Goal: Information Seeking & Learning: Learn about a topic

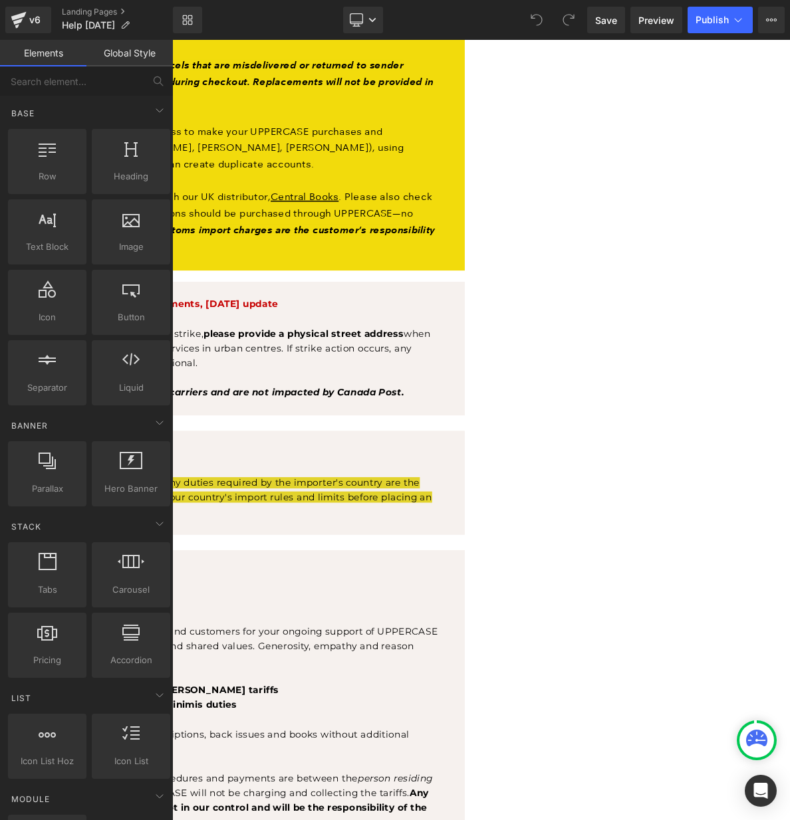
scroll to position [585, 0]
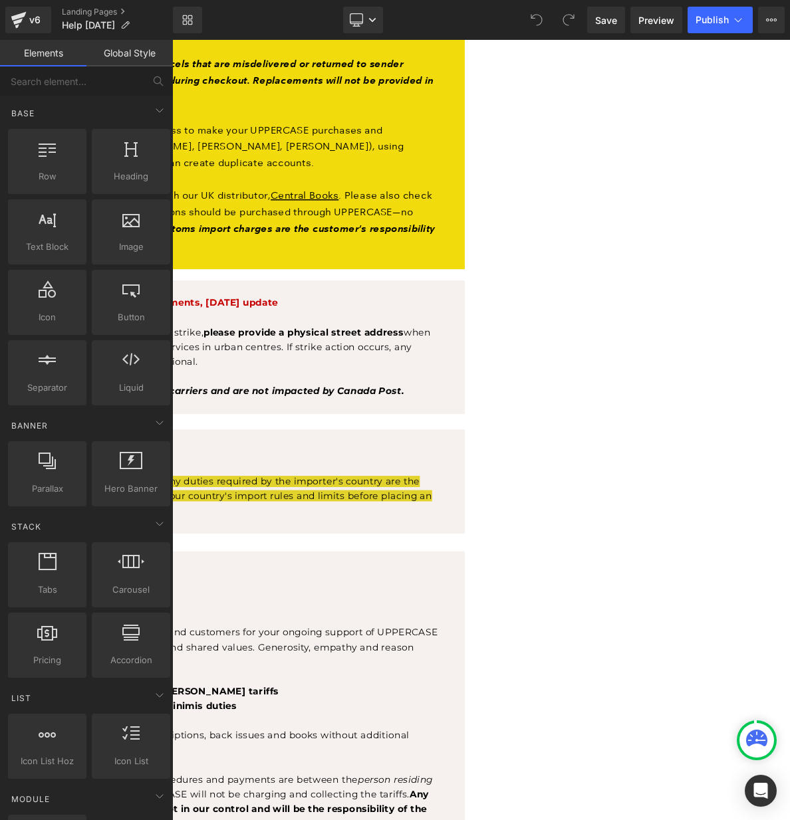
click at [310, 389] on b "Canada Post strike: [GEOGRAPHIC_DATA]-destined shipments, [DATE] update" at bounding box center [56, 382] width 506 height 15
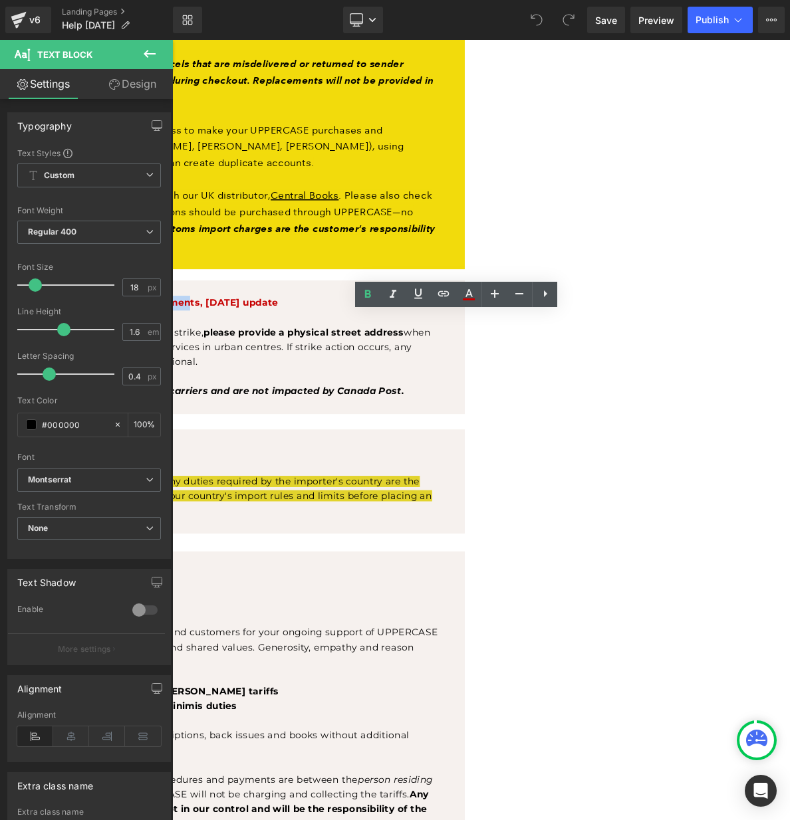
drag, startPoint x: 601, startPoint y: 427, endPoint x: 645, endPoint y: 429, distance: 43.2
click at [310, 389] on b "Canada Post strike: [GEOGRAPHIC_DATA]-destined shipments, [DATE] update" at bounding box center [56, 382] width 506 height 15
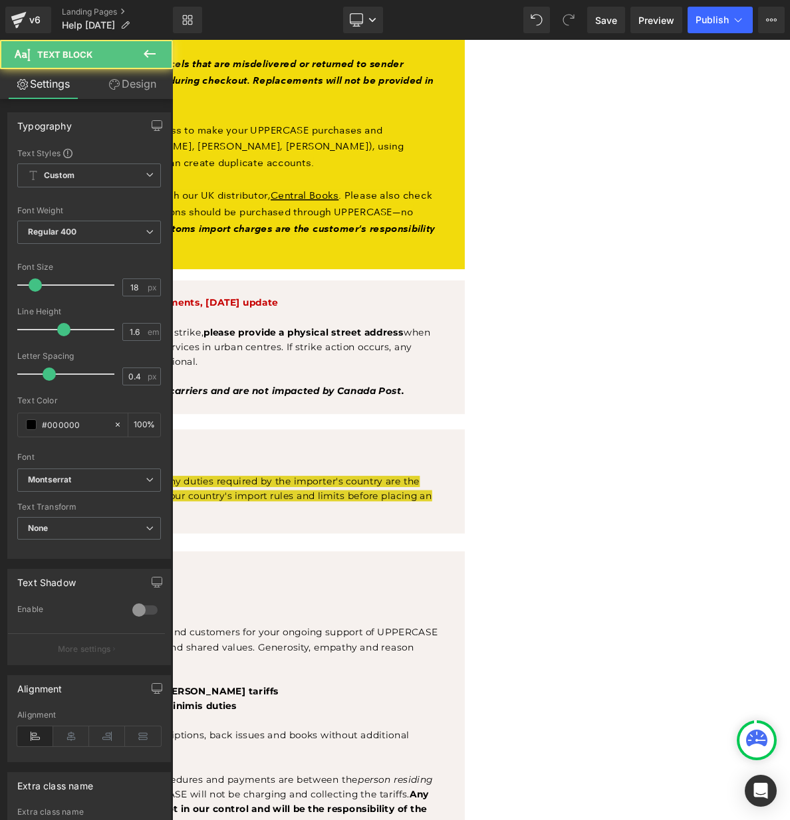
drag, startPoint x: 442, startPoint y: 466, endPoint x: 281, endPoint y: 471, distance: 160.9
click at [281, 469] on p "In anticipation of possible Canada Post disruption due to a strike, please prov…" at bounding box center [161, 439] width 716 height 57
click at [464, 467] on p "Due to possible Canada Post disruption due to a strike, please provide a physic…" at bounding box center [161, 439] width 716 height 57
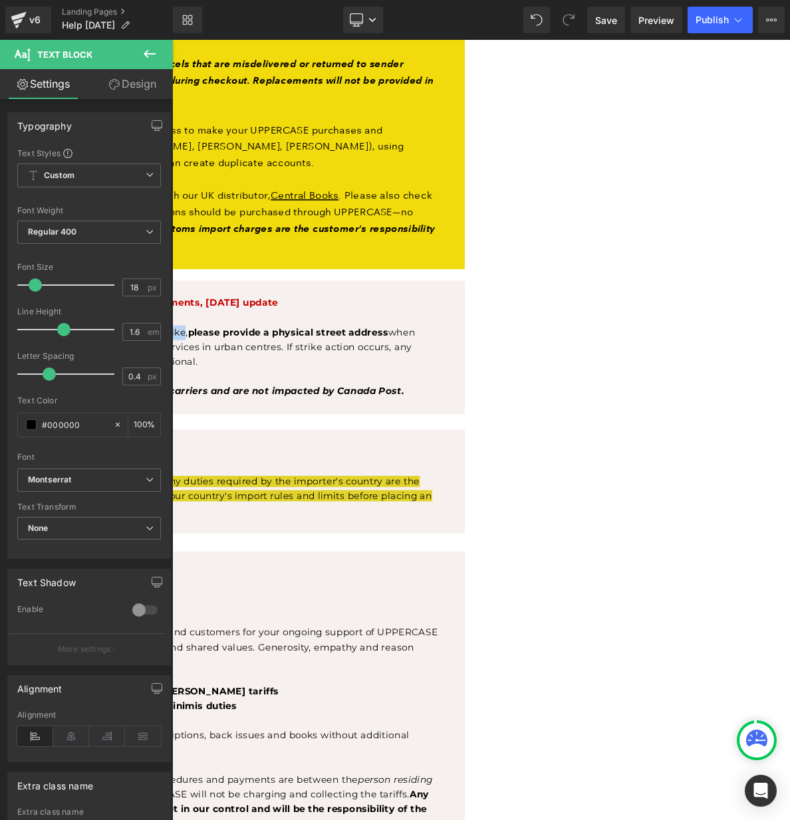
drag, startPoint x: 572, startPoint y: 465, endPoint x: 664, endPoint y: 461, distance: 92.5
click at [520, 461] on p "Due to possible Canada Post labour disruption due to a strike, please provide a…" at bounding box center [161, 439] width 716 height 57
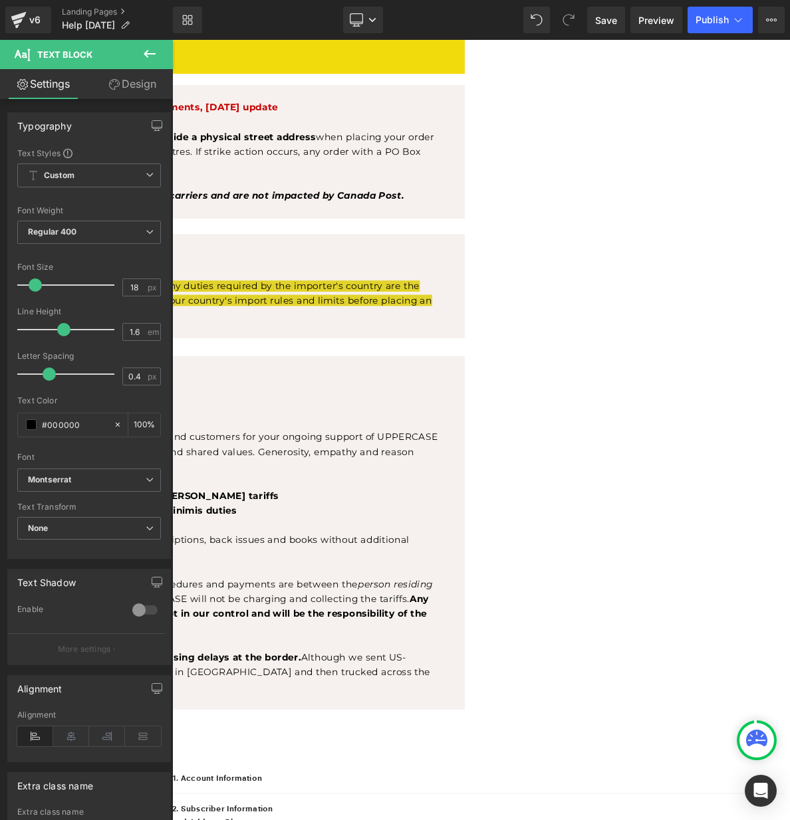
scroll to position [853, 0]
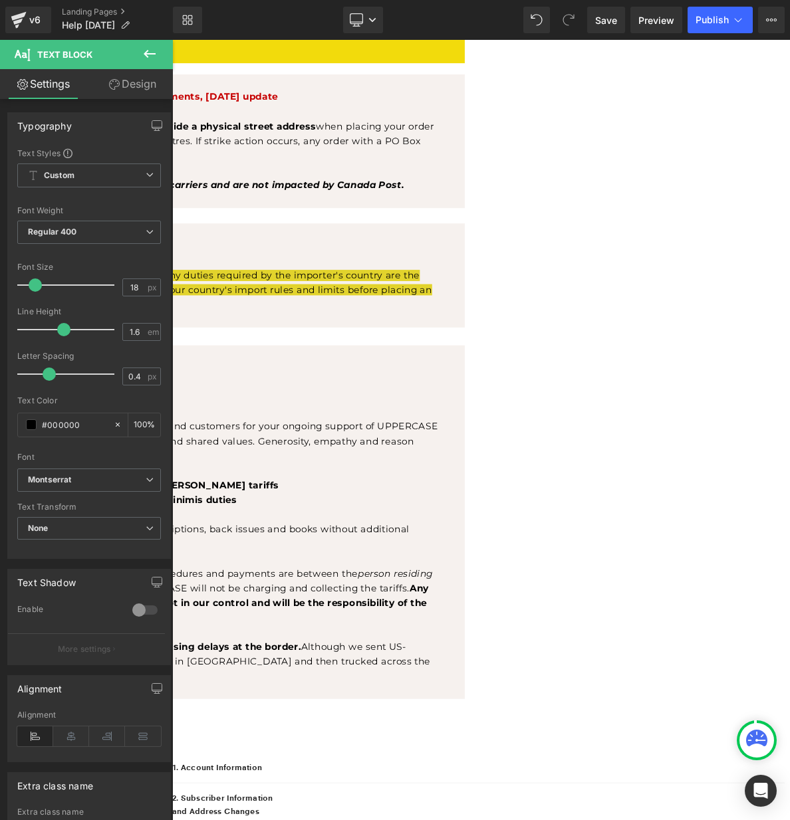
drag, startPoint x: 476, startPoint y: 530, endPoint x: 485, endPoint y: 529, distance: 9.4
click at [65, 475] on strong ", [DATE] update" at bounding box center [14, 467] width 102 height 15
drag, startPoint x: 492, startPoint y: 526, endPoint x: 454, endPoint y: 527, distance: 38.6
click at [65, 475] on strong ", [DATE] update" at bounding box center [14, 467] width 102 height 15
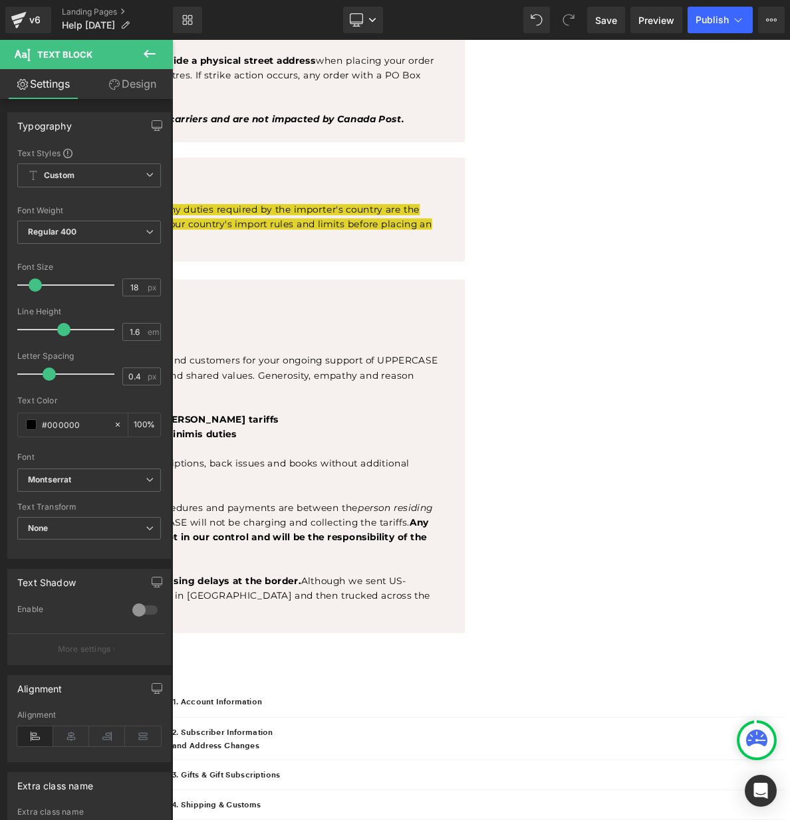
scroll to position [942, 0]
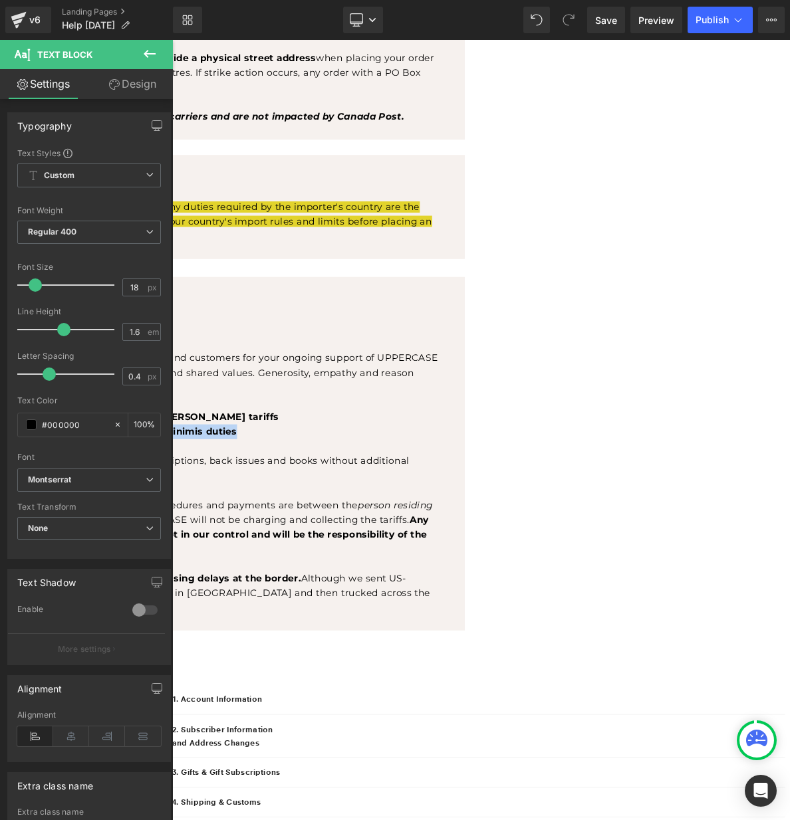
drag, startPoint x: 744, startPoint y: 610, endPoint x: 444, endPoint y: 612, distance: 300.4
click at [433, 560] on p "• Magazines and books should also be exempt from de minimis duties" at bounding box center [161, 550] width 716 height 19
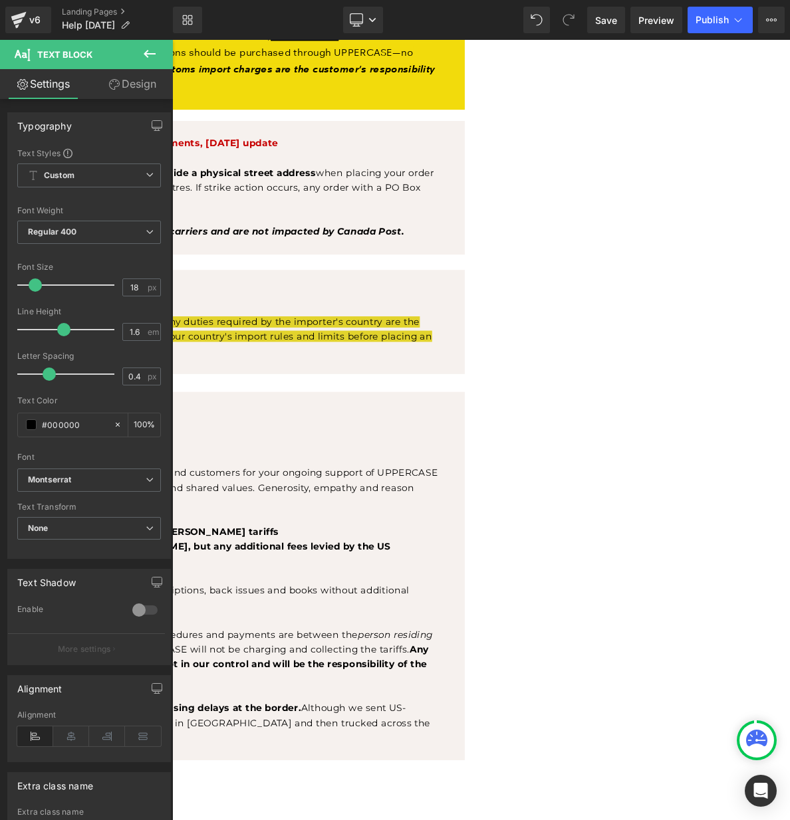
scroll to position [790, 0]
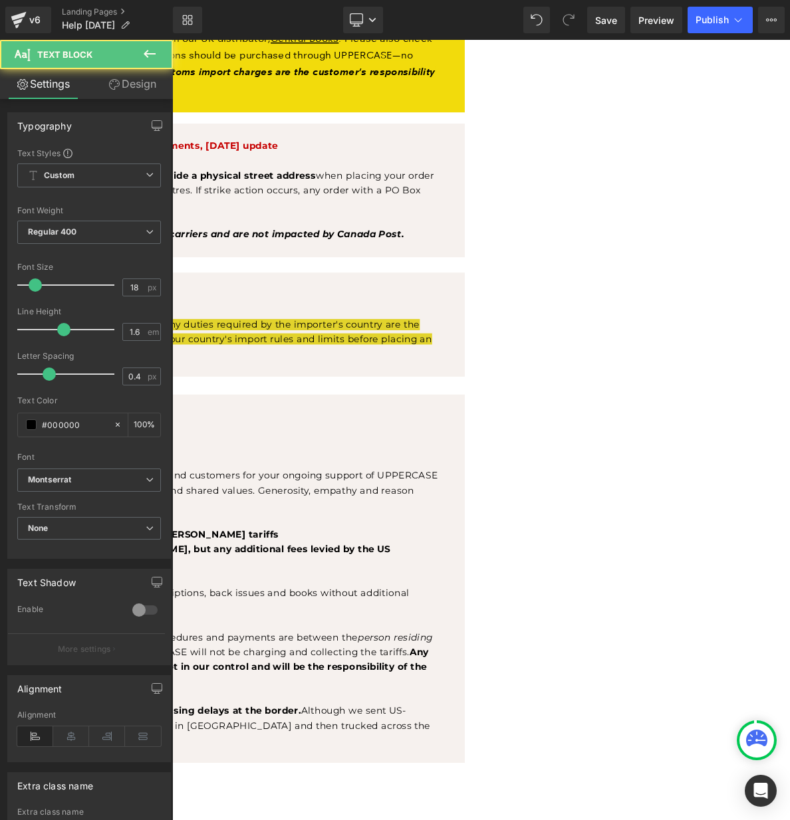
click at [456, 730] on span "• Magazines and books are compliant with [PERSON_NAME], but any additional fees…" at bounding box center [129, 713] width 653 height 34
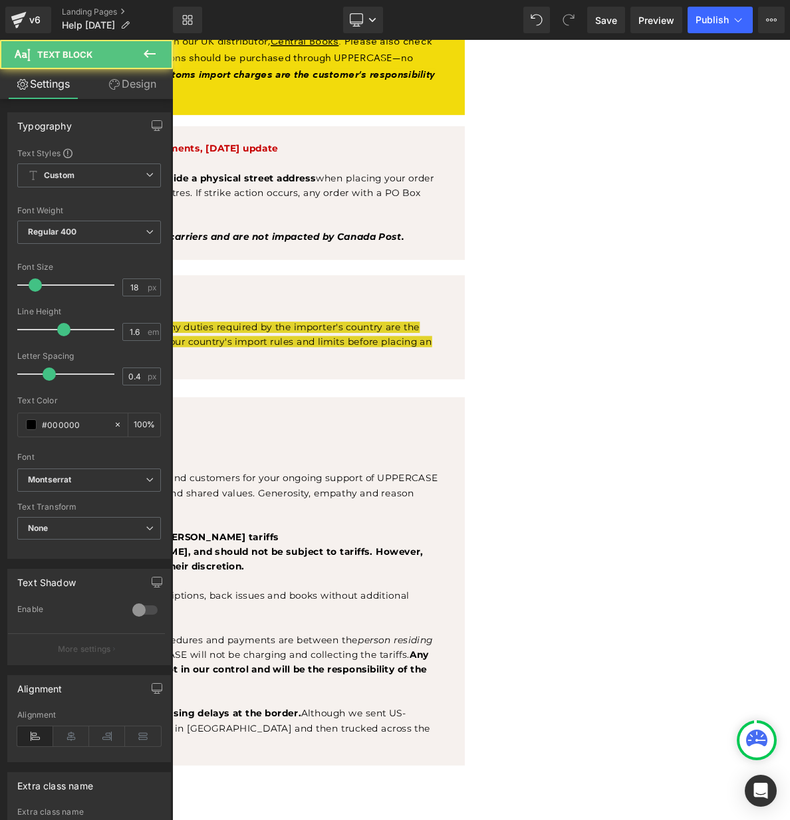
click at [383, 736] on p "• Magazines and books are compliant with [PERSON_NAME], and should not be subje…" at bounding box center [161, 716] width 716 height 39
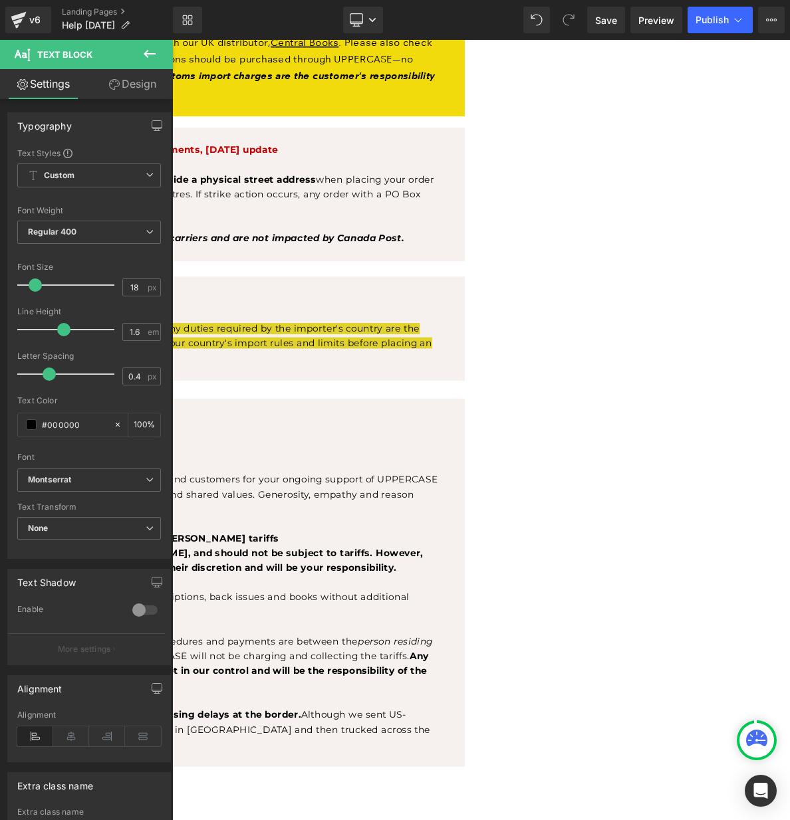
click at [443, 735] on span "• Magazines and books are compliant with [PERSON_NAME], and should not be subje…" at bounding box center [151, 718] width 696 height 34
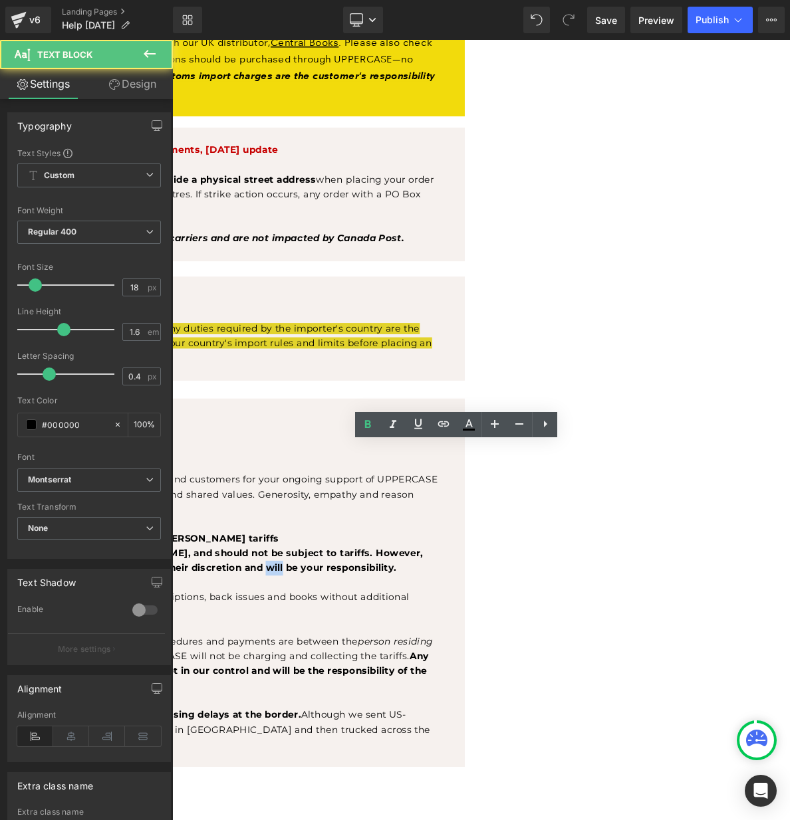
click at [443, 735] on span "• Magazines and books are compliant with [PERSON_NAME], and should not be subje…" at bounding box center [151, 718] width 696 height 34
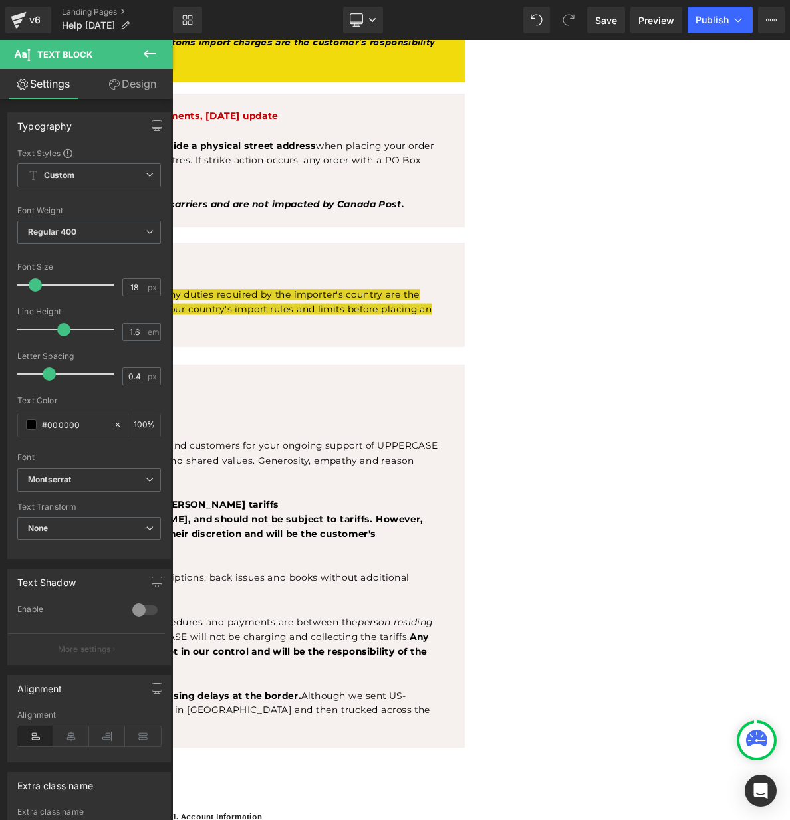
scroll to position [835, 0]
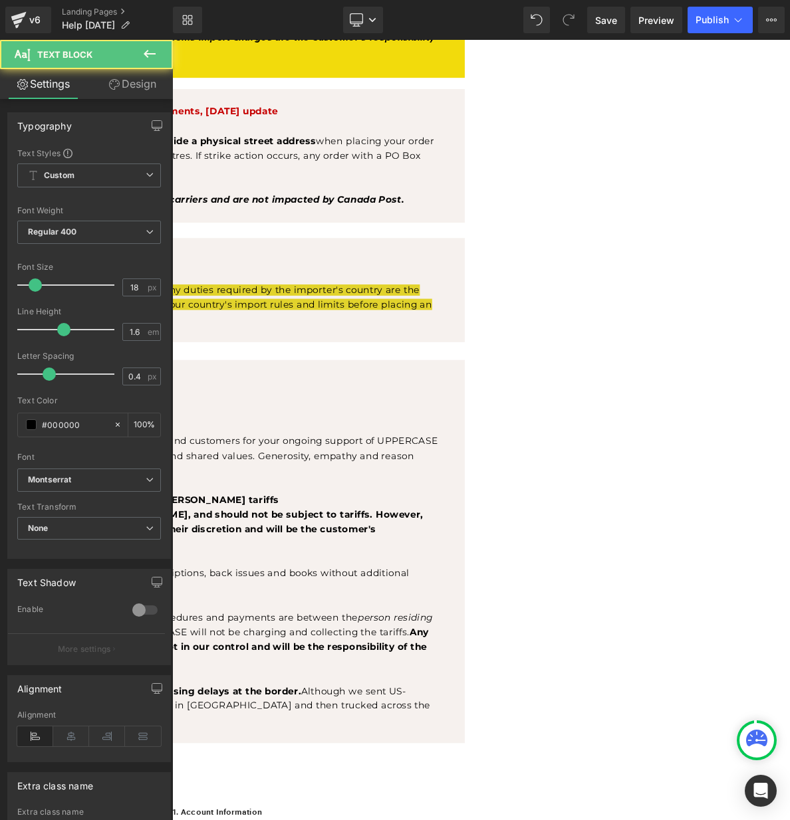
click at [520, 706] on p "• Magazines and books are compliant with [PERSON_NAME], and should not be subje…" at bounding box center [161, 677] width 716 height 57
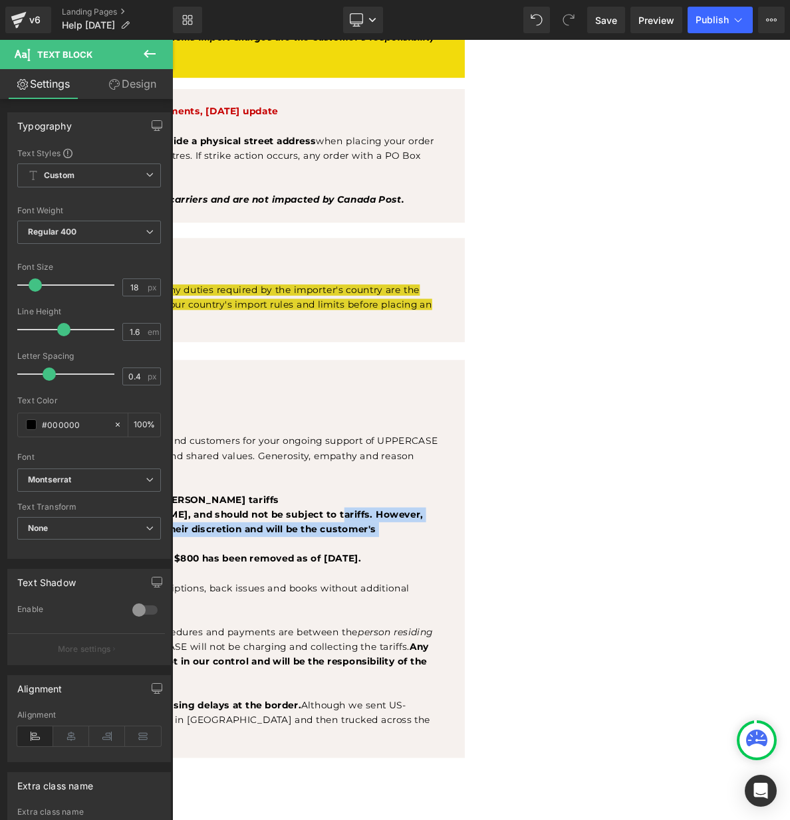
drag, startPoint x: 631, startPoint y: 756, endPoint x: 326, endPoint y: 742, distance: 305.4
click at [326, 706] on p "• Magazines and books are compliant with [PERSON_NAME], and should not be subje…" at bounding box center [161, 677] width 716 height 57
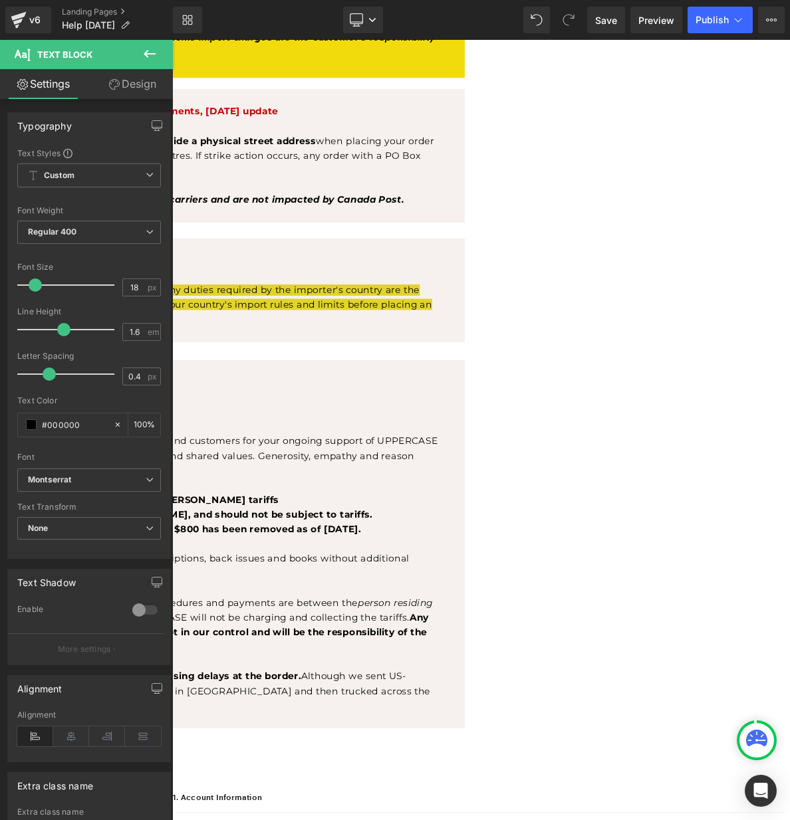
click at [479, 687] on p "• The de minimis exemption for small-value orders under $800 has been removed a…" at bounding box center [161, 677] width 716 height 19
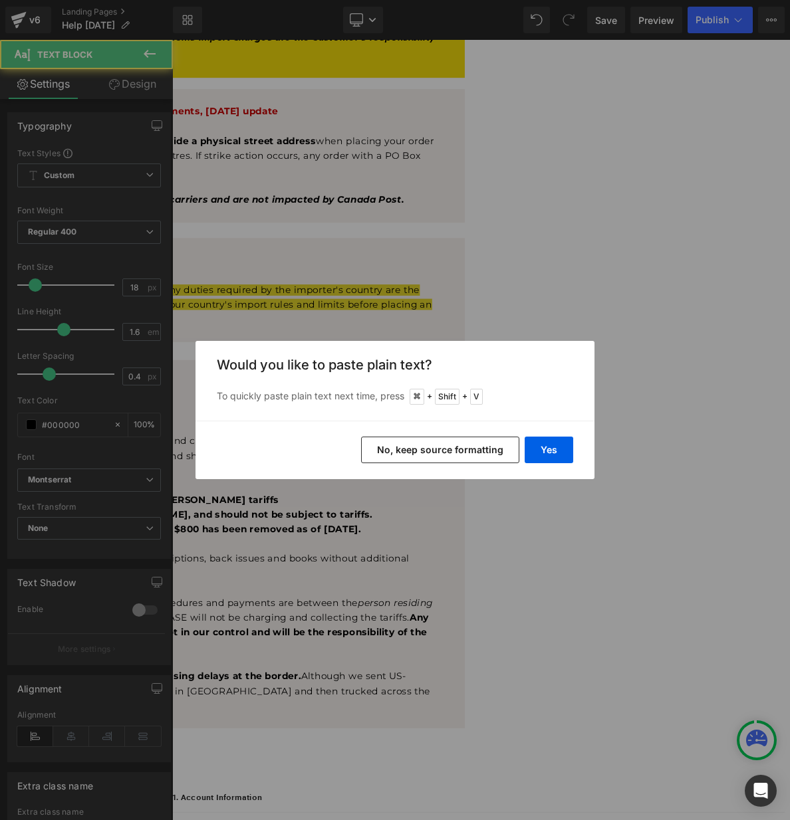
scroll to position [832, 0]
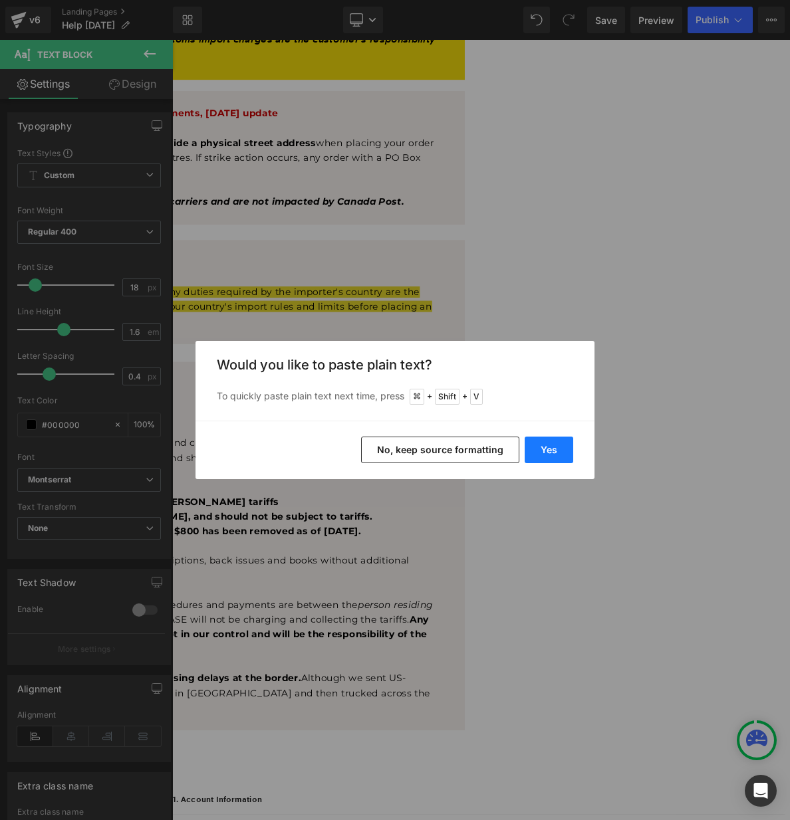
drag, startPoint x: 543, startPoint y: 448, endPoint x: 454, endPoint y: 572, distance: 152.9
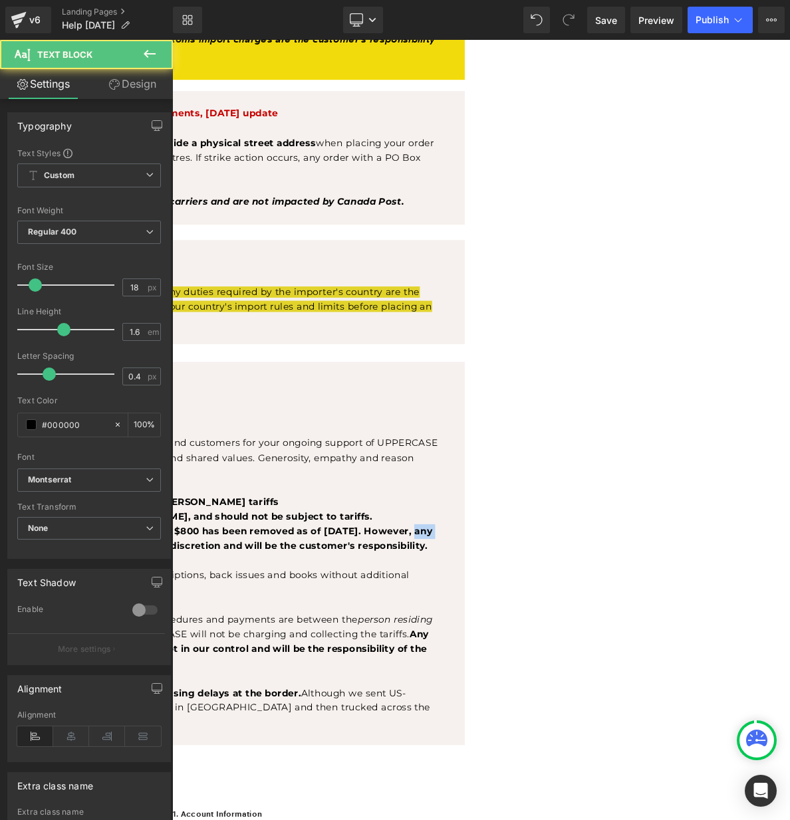
drag, startPoint x: 479, startPoint y: 782, endPoint x: 410, endPoint y: 782, distance: 68.5
click at [410, 706] on b "• The de minimis exemption for small-value orders under $800 has been removed a…" at bounding box center [157, 690] width 708 height 34
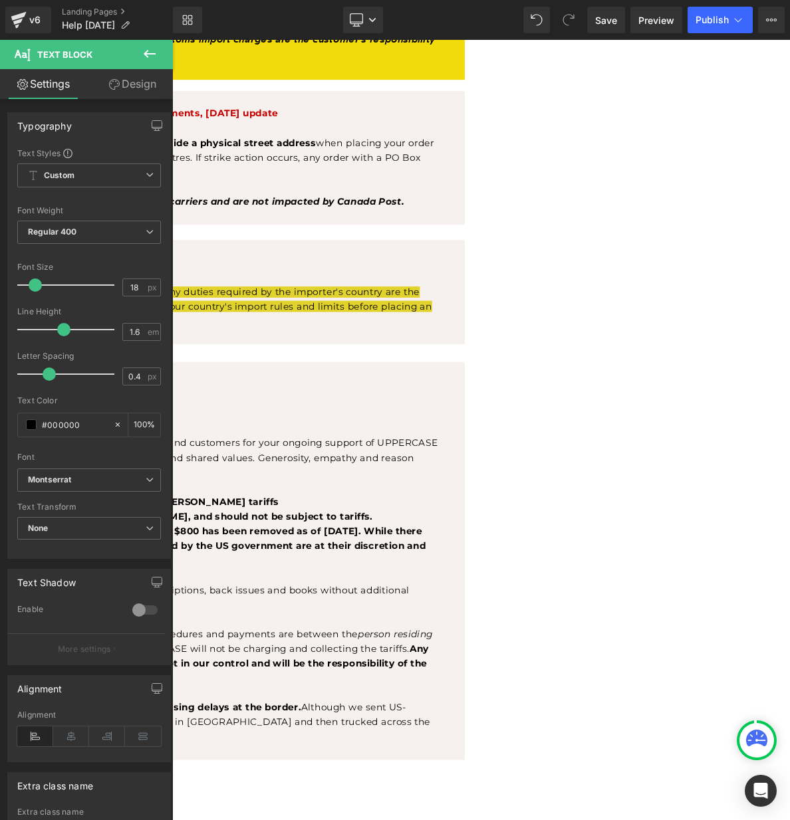
click at [409, 726] on b "• The de minimis exemption for small-value orders under $800 has been removed a…" at bounding box center [152, 699] width 699 height 53
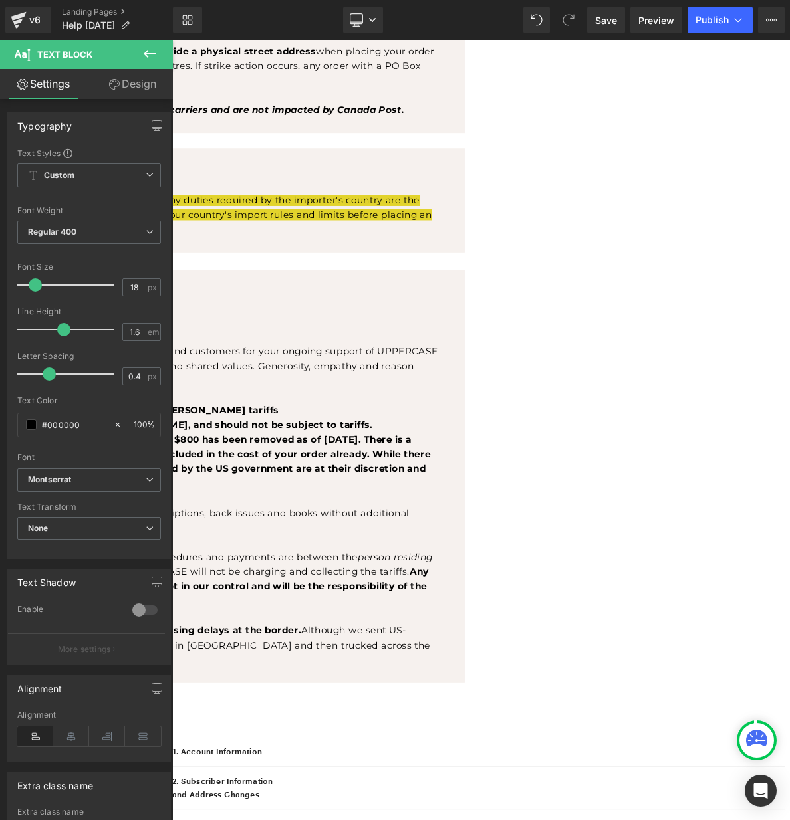
scroll to position [951, 0]
click at [445, 740] on span "Should these exemptions be removed, all paperwork, procedures and payments are …" at bounding box center [157, 723] width 708 height 34
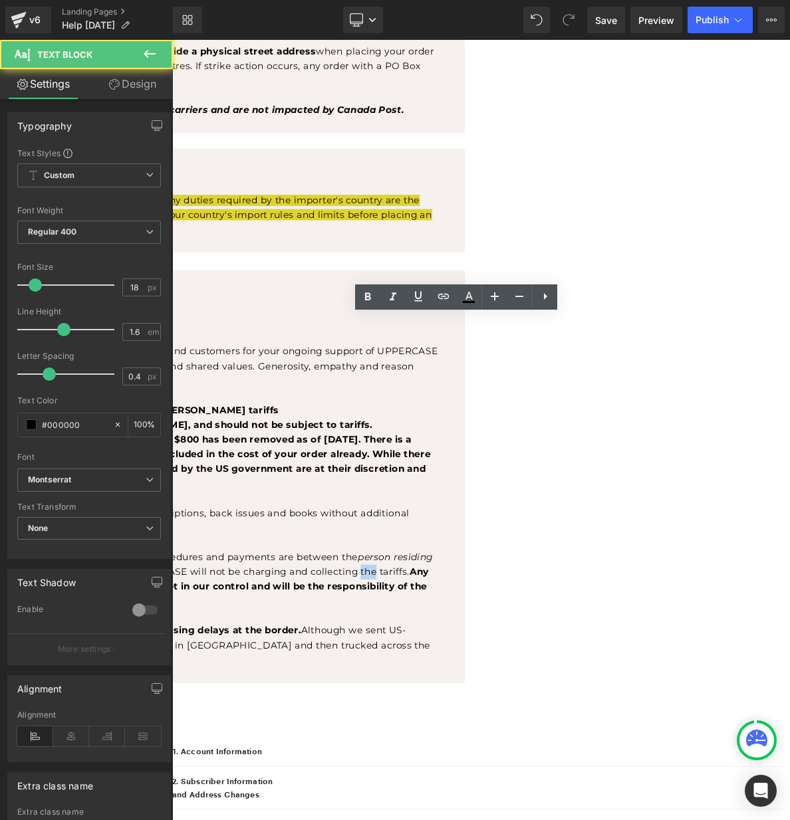
click at [445, 740] on span "Should these exemptions be removed, all paperwork, procedures and payments are …" at bounding box center [157, 723] width 708 height 34
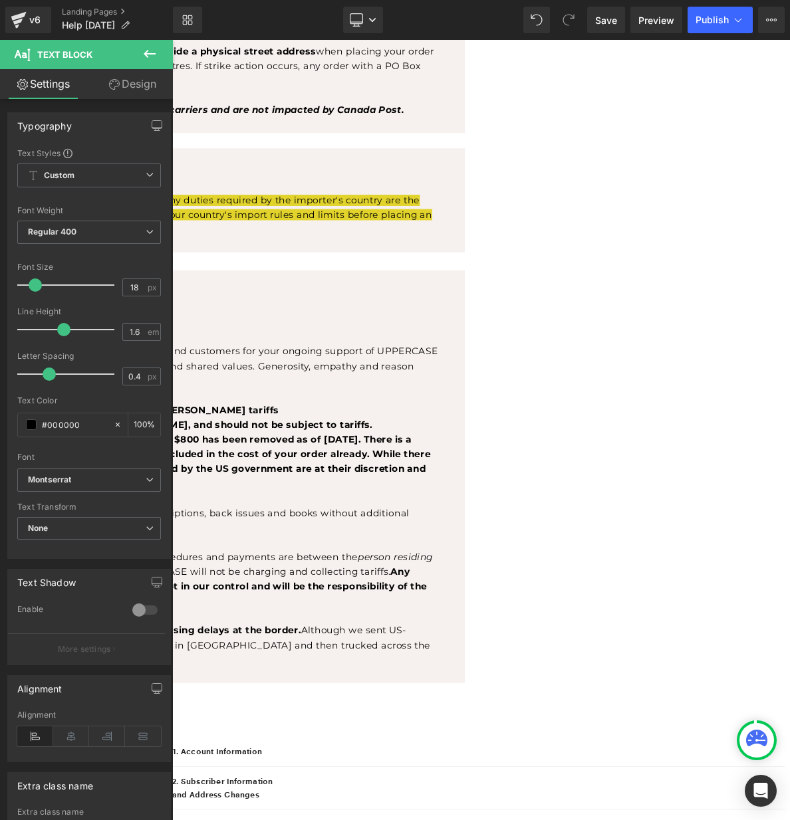
click at [348, 740] on span "Should these exemptions be removed, all paperwork, procedures and payments are …" at bounding box center [157, 723] width 708 height 34
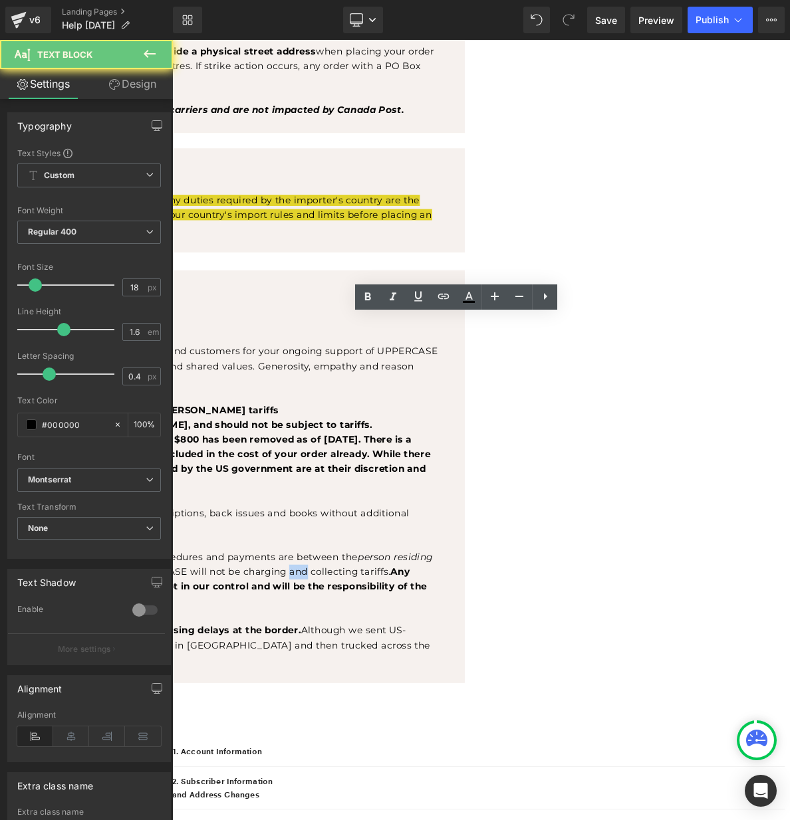
click at [348, 740] on span "Should these exemptions be removed, all paperwork, procedures and payments are …" at bounding box center [157, 723] width 708 height 34
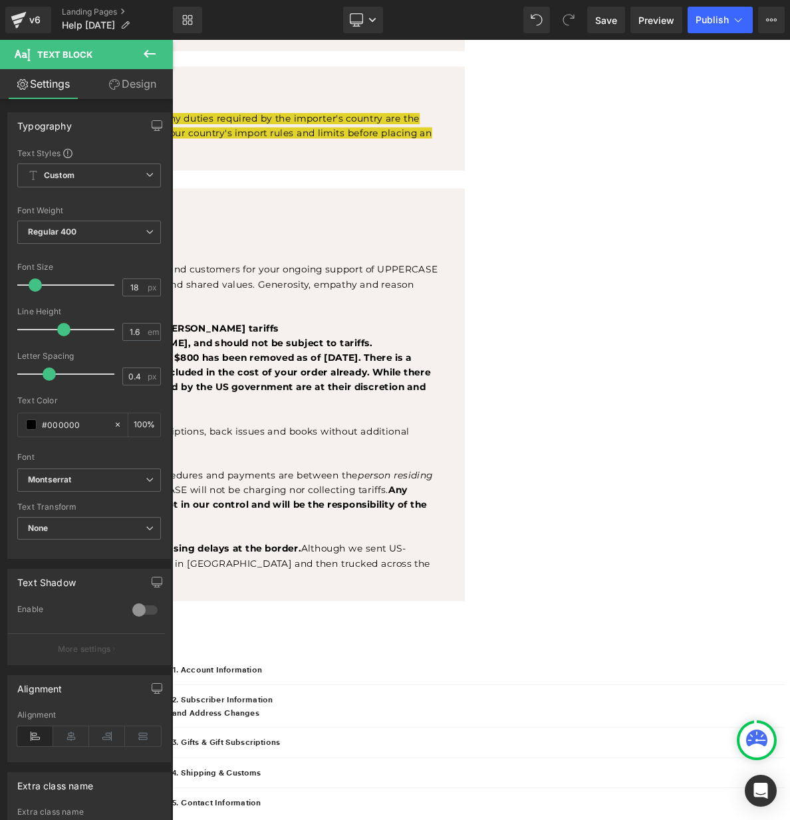
scroll to position [1044, 0]
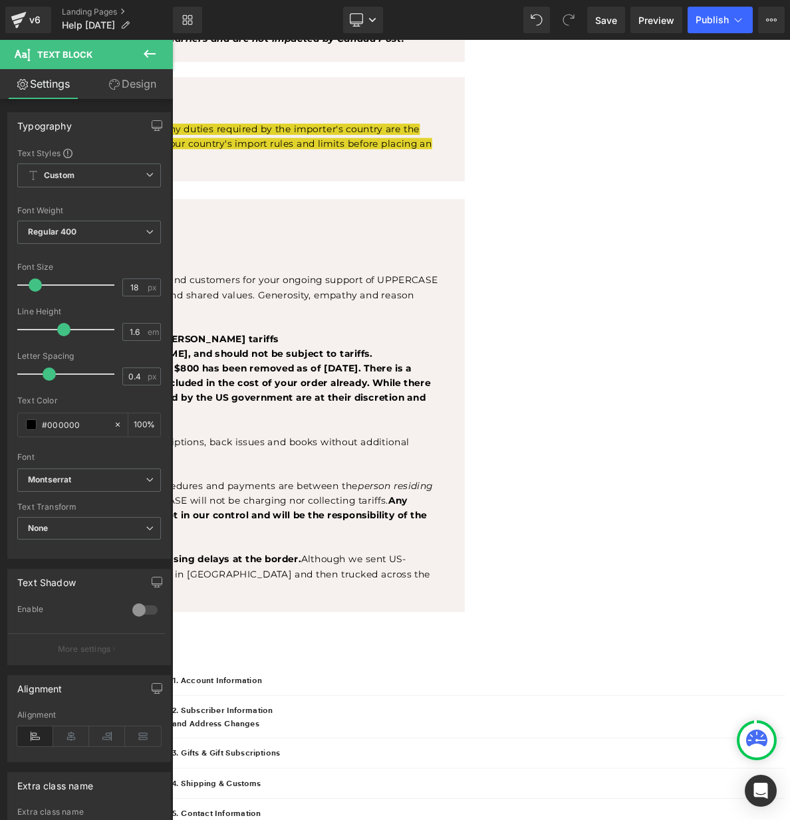
click at [520, 286] on p "USA-destined shipments , [DATE] update" at bounding box center [161, 276] width 716 height 19
drag, startPoint x: 429, startPoint y: 507, endPoint x: 290, endPoint y: 509, distance: 139.6
click at [290, 456] on span "• Magazines and books are compliant with [PERSON_NAME], and should not be subje…" at bounding box center [118, 448] width 630 height 15
click at [388, 439] on p "• Magazines and books are currently exempt from the [PERSON_NAME] tariffs" at bounding box center [161, 429] width 716 height 19
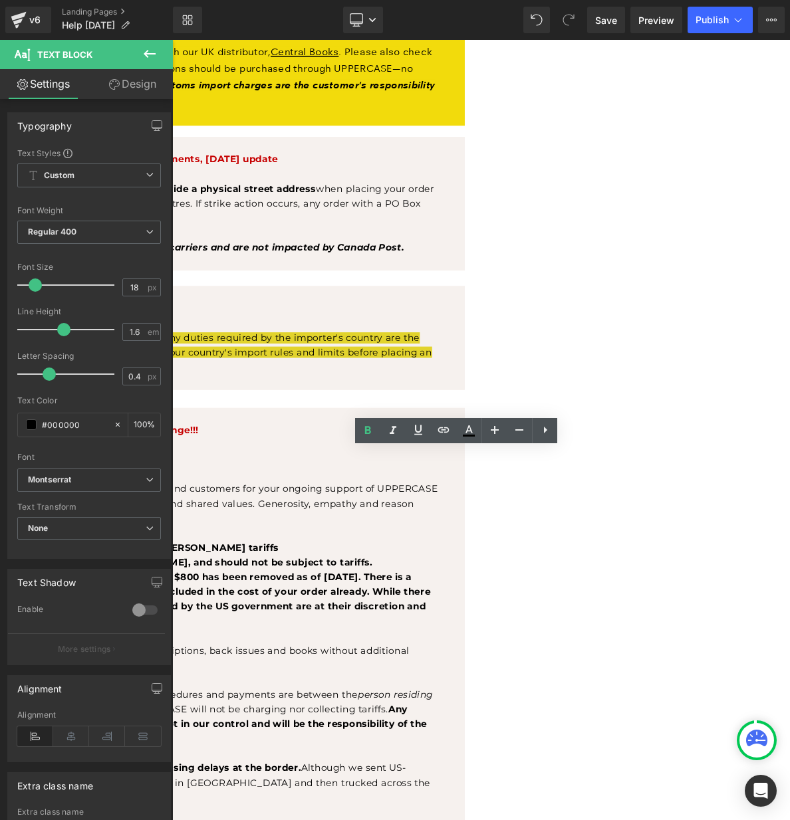
scroll to position [777, 0]
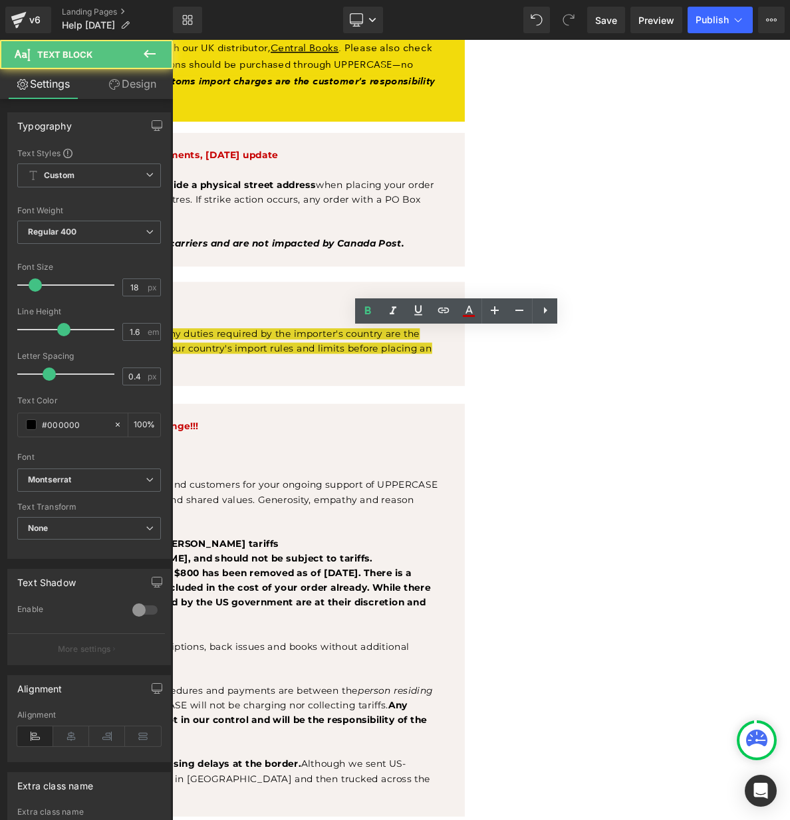
click at [510, 469] on span "Any duties required by the importer's country are the responsibility of the cus…" at bounding box center [156, 442] width 707 height 53
drag, startPoint x: 641, startPoint y: 486, endPoint x: 263, endPoint y: 494, distance: 377.6
click at [263, 491] on div "Overseas shipments, outside of [GEOGRAPHIC_DATA]: Overseas shipments are not im…" at bounding box center [161, 424] width 783 height 136
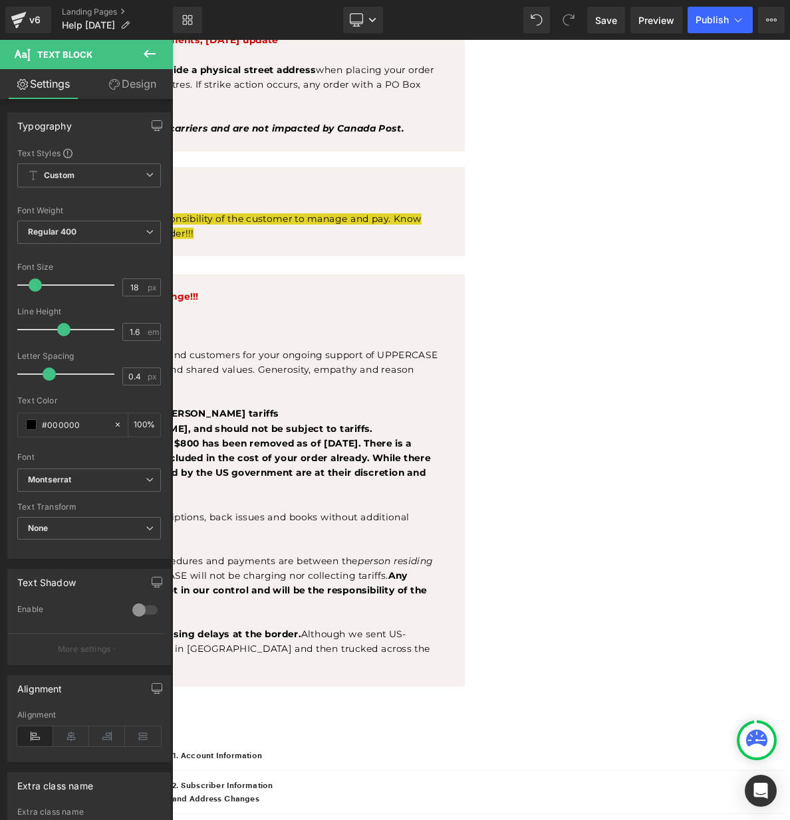
scroll to position [988, 0]
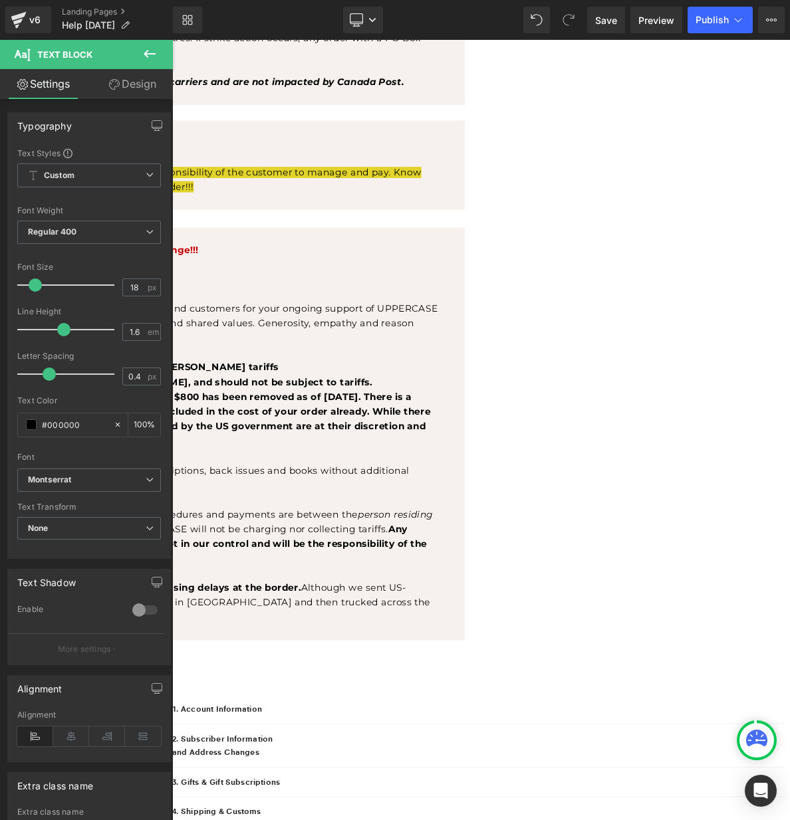
click at [311, 474] on span "• Magazines and books are currently exempt from the [PERSON_NAME] tariffs" at bounding box center [57, 466] width 508 height 15
click at [407, 477] on p "• Magazines and books ("informational materials" are currently exempt from the …" at bounding box center [161, 466] width 716 height 19
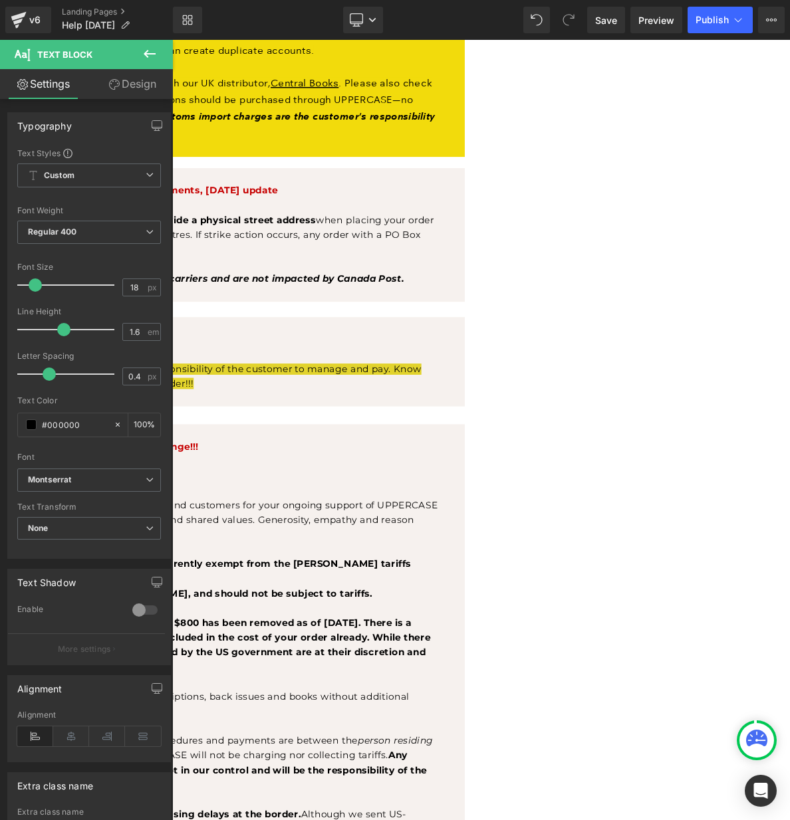
scroll to position [678, 0]
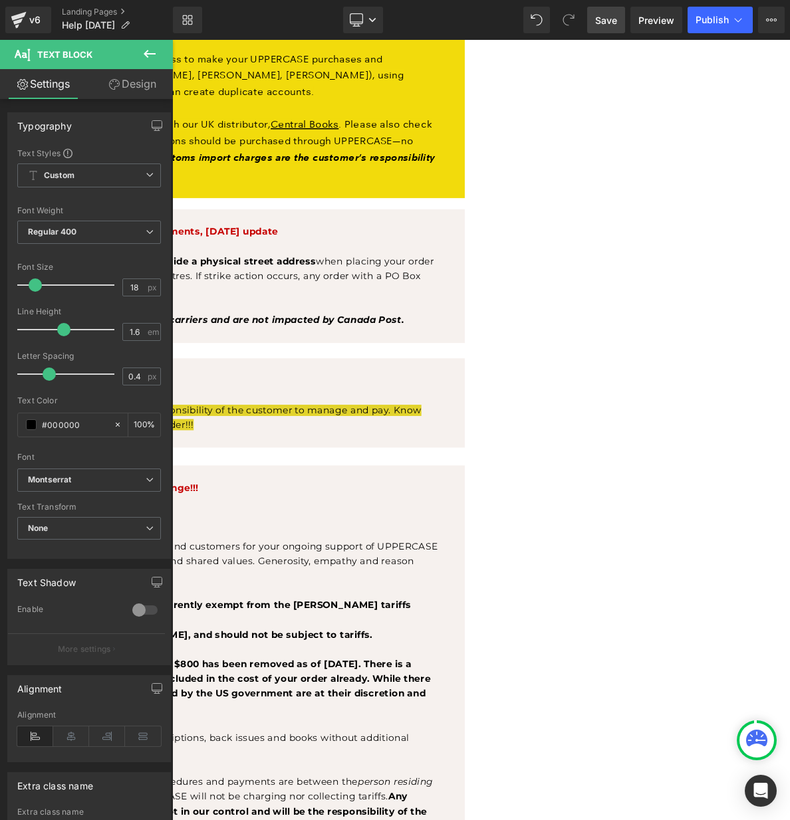
click at [610, 21] on span "Save" at bounding box center [606, 20] width 22 height 14
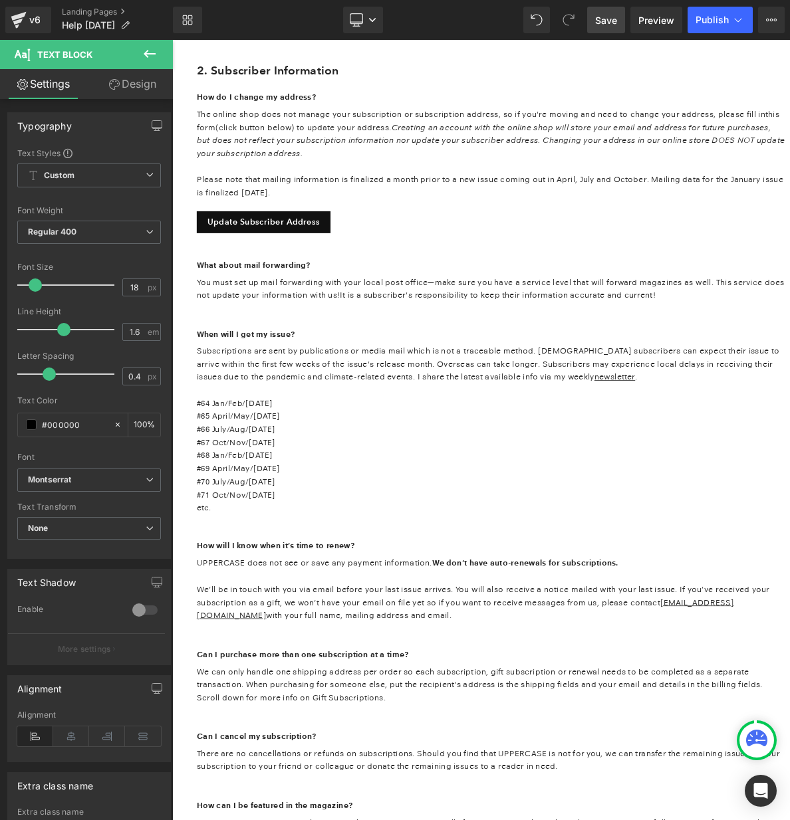
scroll to position [3090, 0]
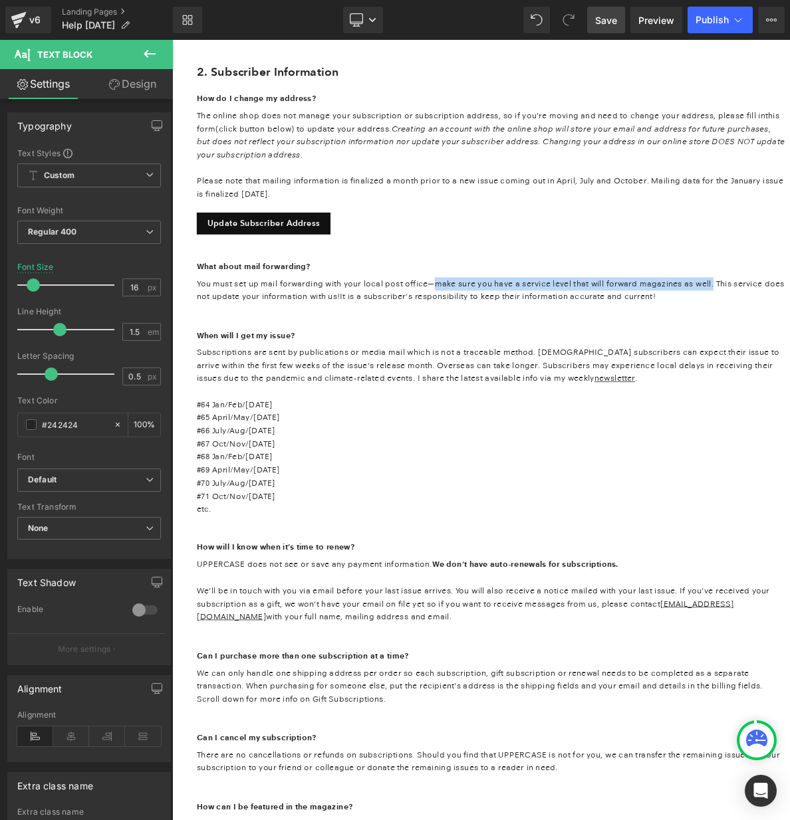
drag, startPoint x: 743, startPoint y: 521, endPoint x: 724, endPoint y: 528, distance: 20.0
click at [724, 400] on p "You must set up mail forwarding with your local post office—make sure you have …" at bounding box center [587, 374] width 766 height 51
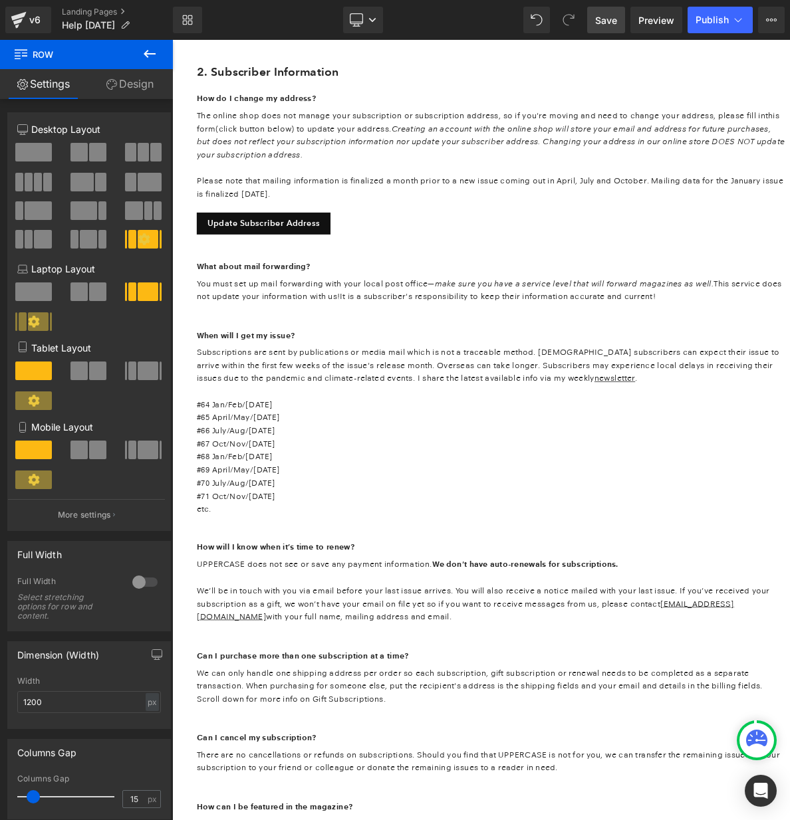
click at [562, 540] on p "#65 April/May/[DATE]" at bounding box center [587, 531] width 766 height 17
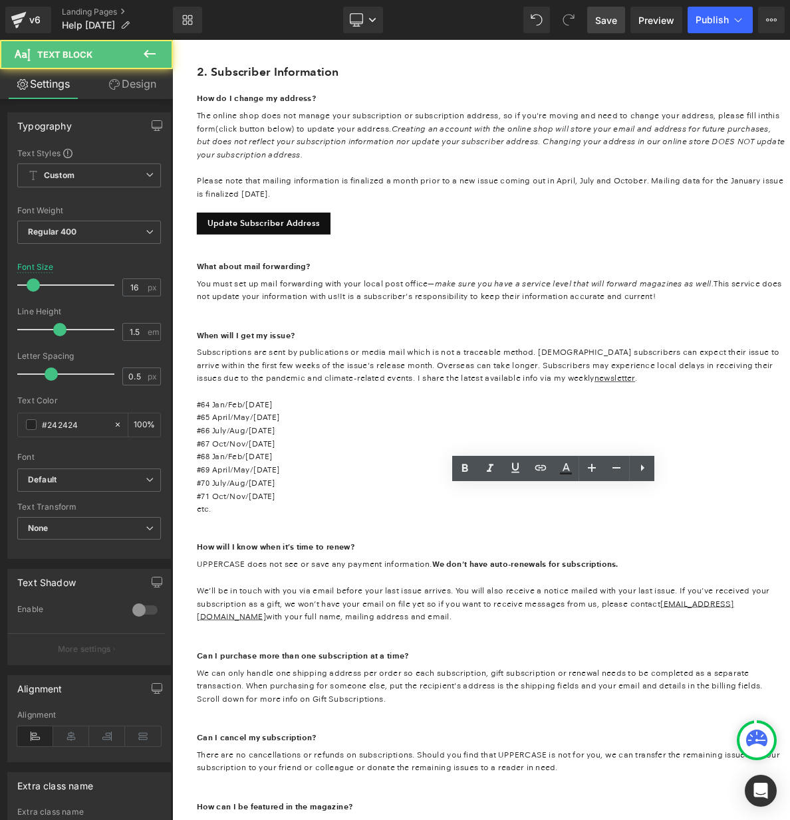
drag, startPoint x: 613, startPoint y: 771, endPoint x: 458, endPoint y: 752, distance: 156.6
click at [458, 752] on div "2. Subscriber Information Heading Row How do I change my address? Text Block Th…" at bounding box center [571, 593] width 798 height 1080
click at [527, 540] on p "#65 April/May/[DATE]" at bounding box center [587, 531] width 766 height 17
drag, startPoint x: 609, startPoint y: 752, endPoint x: 443, endPoint y: 741, distance: 165.9
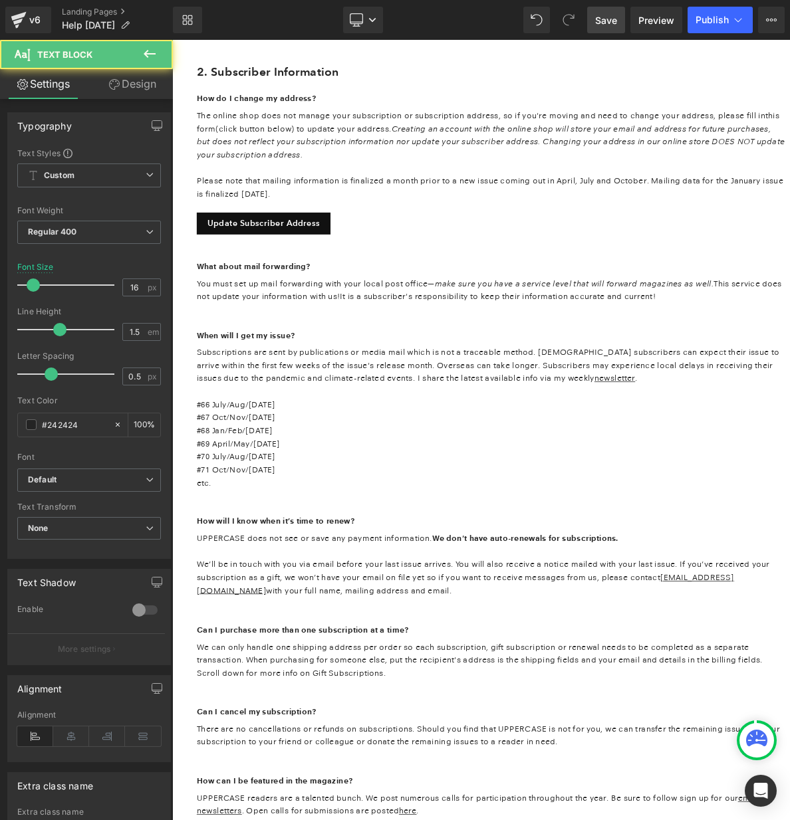
click at [619, 625] on p "#71 Oct/Nov/[DATE] etc." at bounding box center [587, 608] width 766 height 34
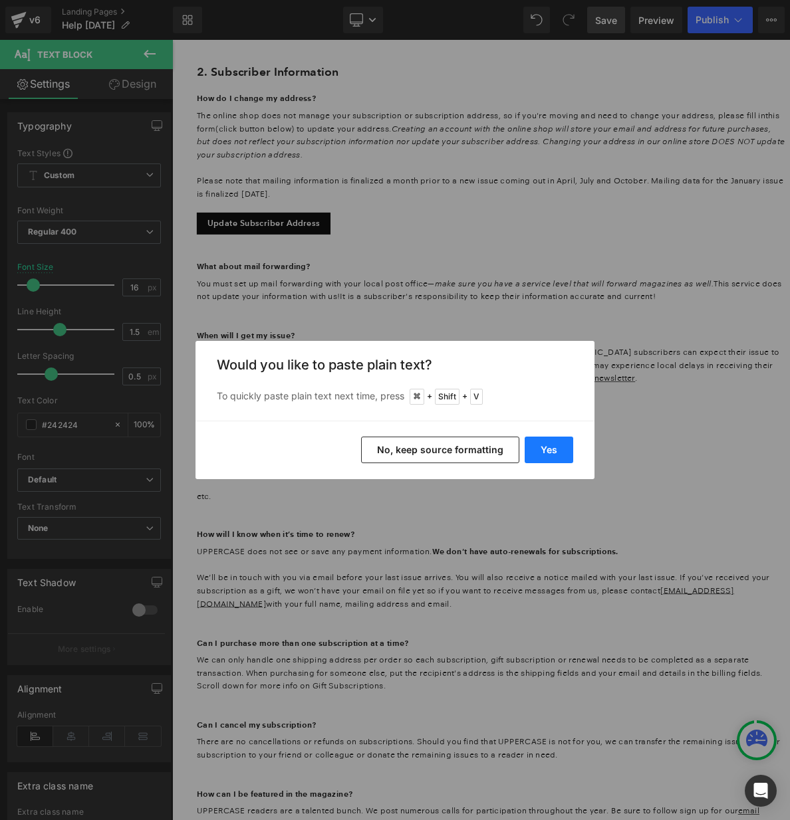
click at [544, 439] on button "Yes" at bounding box center [548, 450] width 49 height 27
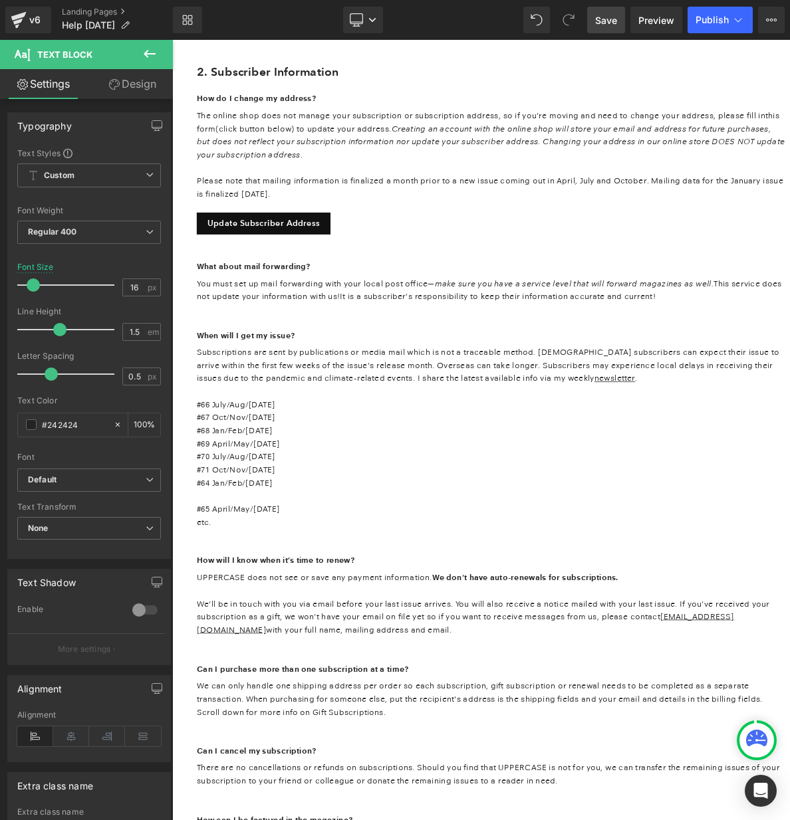
click at [498, 625] on p "#71 Oct/Nov/[DATE] #64 Jan/Feb/[DATE]" at bounding box center [587, 608] width 766 height 34
click at [502, 676] on p "#65 April/May/[DATE] etc." at bounding box center [587, 659] width 766 height 34
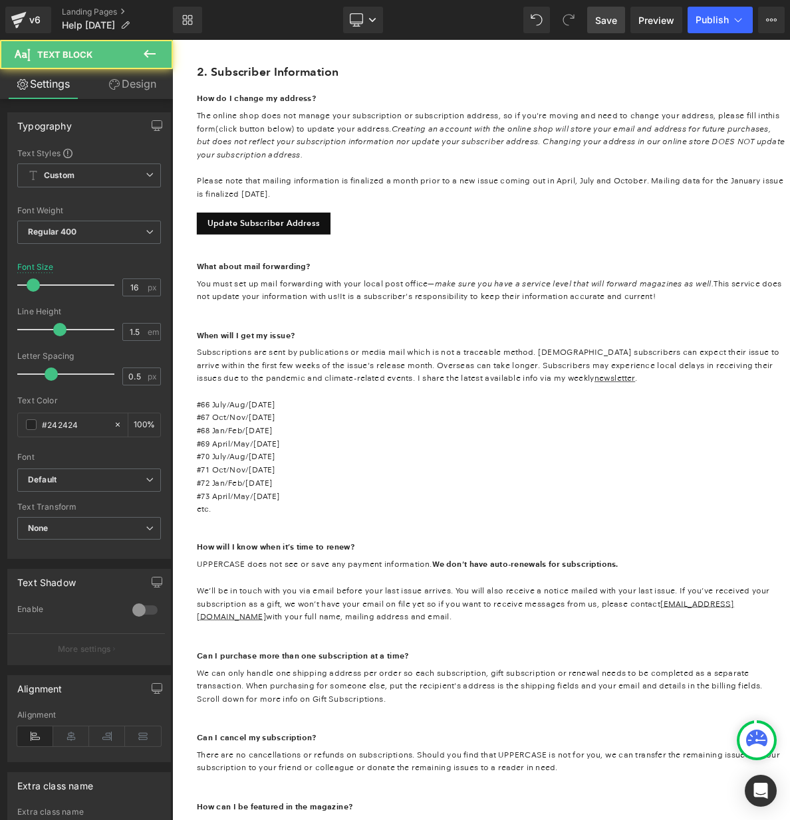
click at [635, 524] on p "#66 July/Aug/[DATE]" at bounding box center [587, 514] width 766 height 17
click at [583, 489] on p "Subscriptions are sent by publications or media mail which is not a traceable m…" at bounding box center [587, 463] width 766 height 51
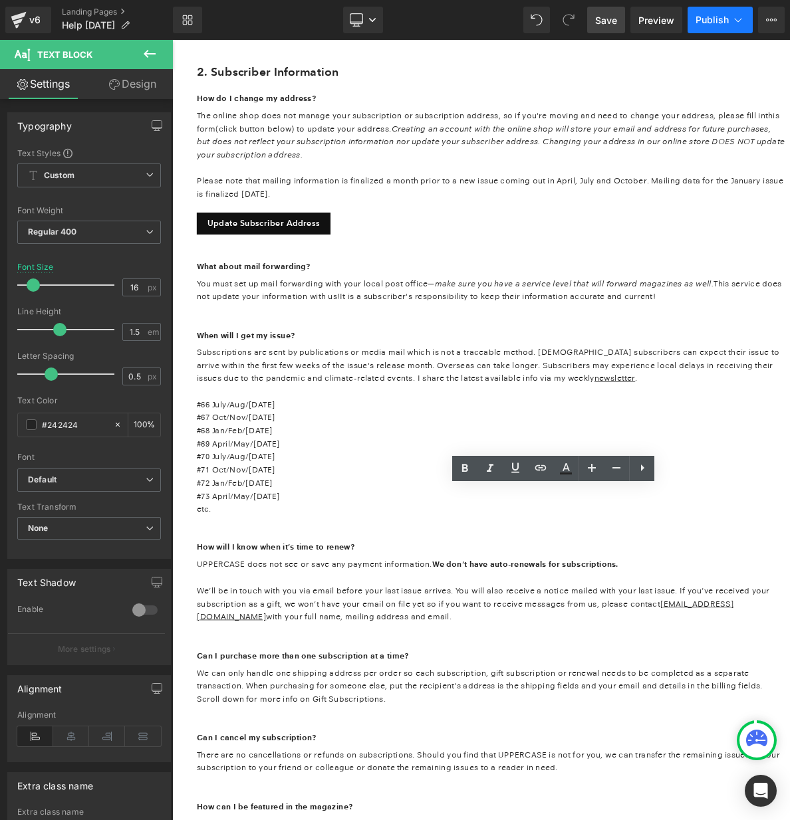
click at [714, 19] on span "Publish" at bounding box center [711, 20] width 33 height 11
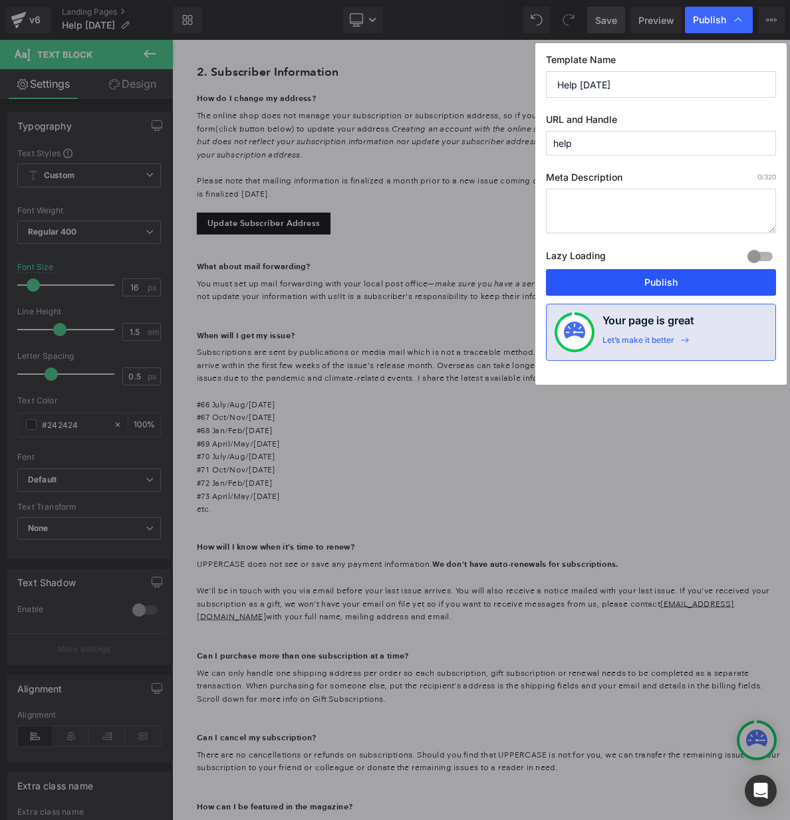
click at [661, 280] on button "Publish" at bounding box center [661, 282] width 230 height 27
